Goal: Register for event/course

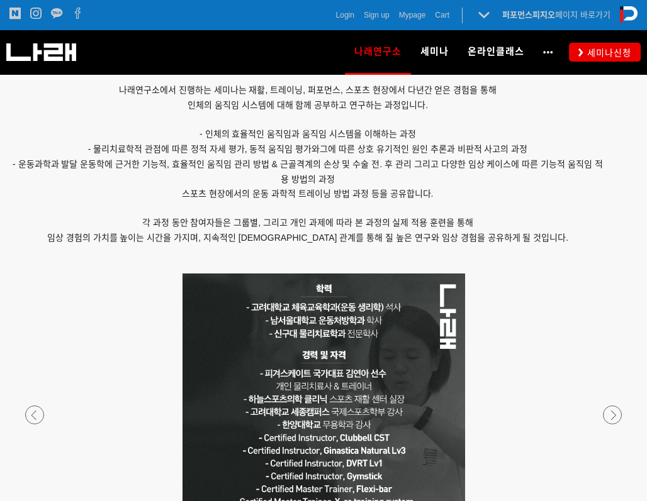
scroll to position [675, 0]
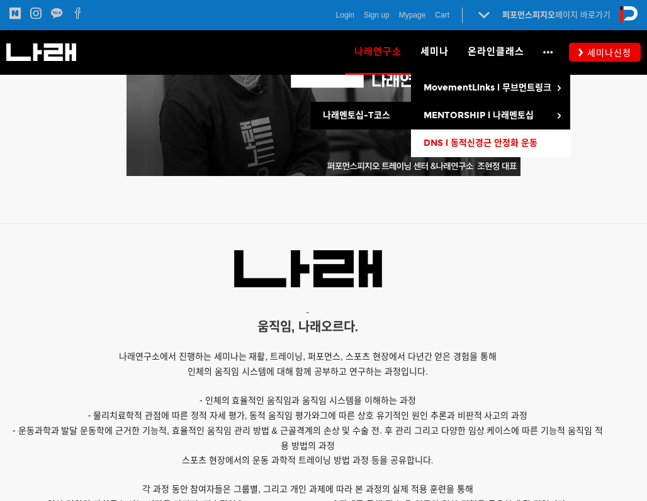
click at [451, 136] on link "DNS l 동적신경근 안정화 운동" at bounding box center [490, 144] width 159 height 28
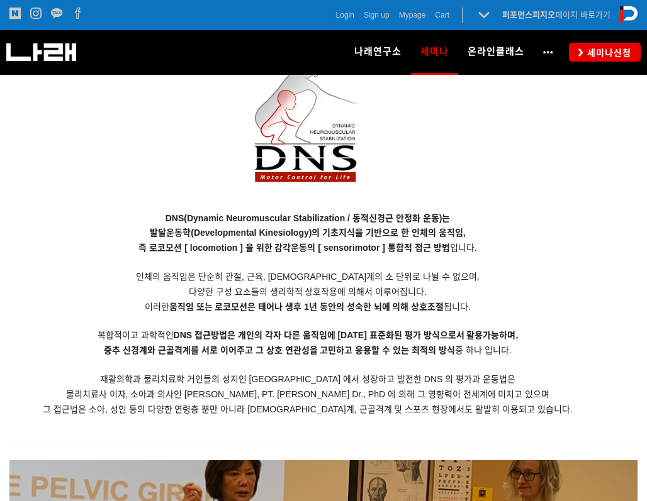
scroll to position [744, 0]
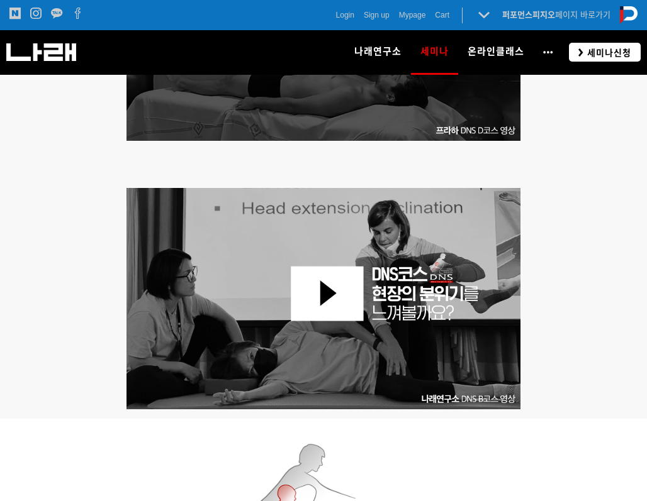
click at [583, 50] on icon at bounding box center [580, 52] width 5 height 8
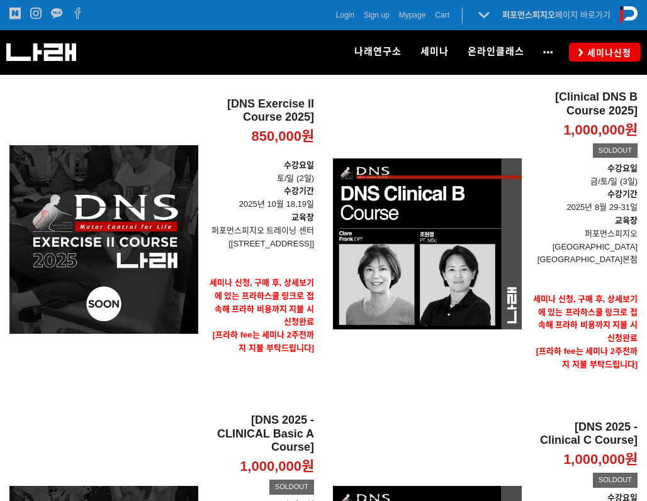
scroll to position [196, 0]
